Goal: Find specific page/section

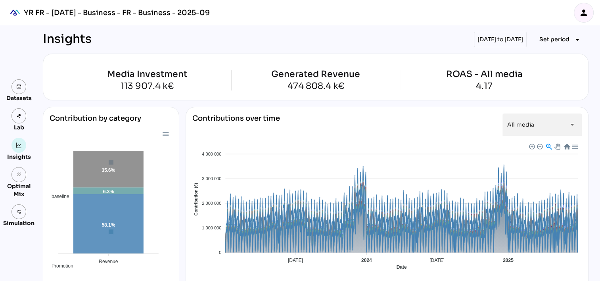
click at [260, 10] on div "YR FR - Sep 2025 - Business - FR - Business - 2025-09 person" at bounding box center [300, 12] width 600 height 25
drag, startPoint x: 260, startPoint y: 10, endPoint x: 241, endPoint y: 11, distance: 19.0
click at [241, 11] on div "YR FR - Sep 2025 - Business - FR - Business - 2025-09 person" at bounding box center [300, 12] width 600 height 25
click at [244, 14] on div "YR FR - Sep 2025 - Business - FR - Business - 2025-09 person" at bounding box center [300, 12] width 600 height 25
